Goal: Task Accomplishment & Management: Manage account settings

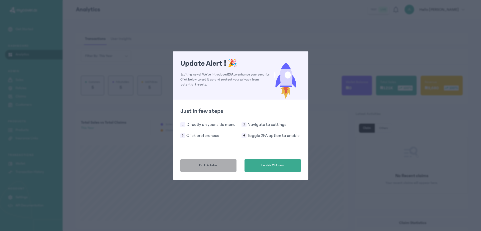
click at [200, 167] on span "Do this later" at bounding box center [208, 165] width 18 height 5
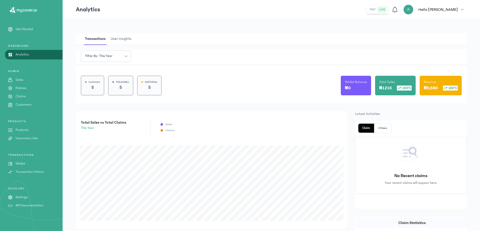
click at [21, 89] on p "Policies" at bounding box center [21, 87] width 11 height 5
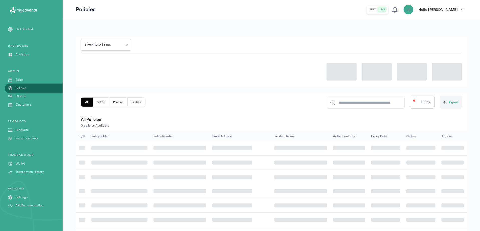
click at [21, 89] on p "Policies" at bounding box center [21, 87] width 11 height 5
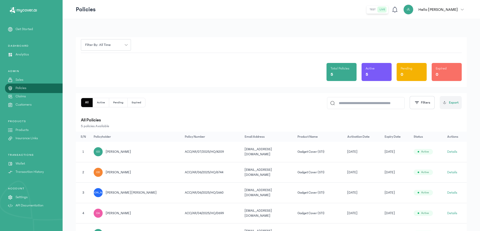
scroll to position [26, 0]
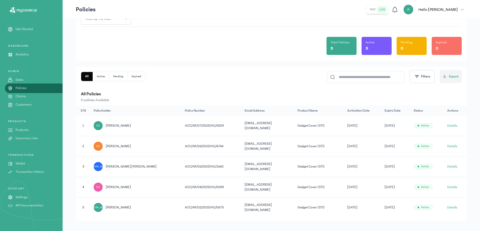
click at [245, 164] on span "[EMAIL_ADDRESS][DOMAIN_NAME]" at bounding box center [258, 166] width 27 height 9
click at [344, 170] on td "JO [PERSON_NAME] [PERSON_NAME]" at bounding box center [362, 166] width 37 height 21
click at [103, 164] on div "[PERSON_NAME]" at bounding box center [98, 166] width 9 height 9
click at [345, 160] on td "[DATE]" at bounding box center [362, 166] width 37 height 21
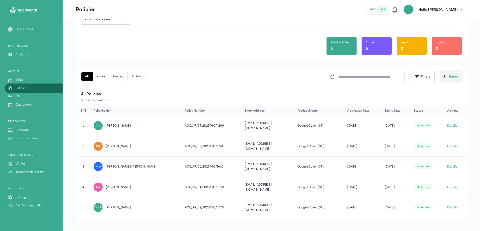
click at [453, 164] on button "Details" at bounding box center [452, 166] width 10 height 5
